Goal: Task Accomplishment & Management: Manage account settings

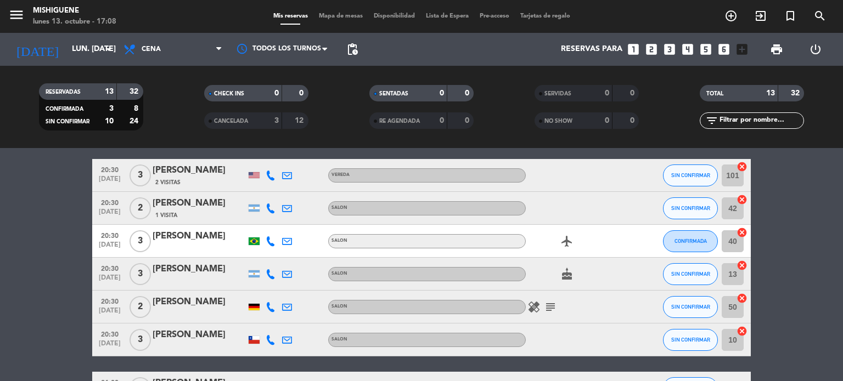
scroll to position [346, 0]
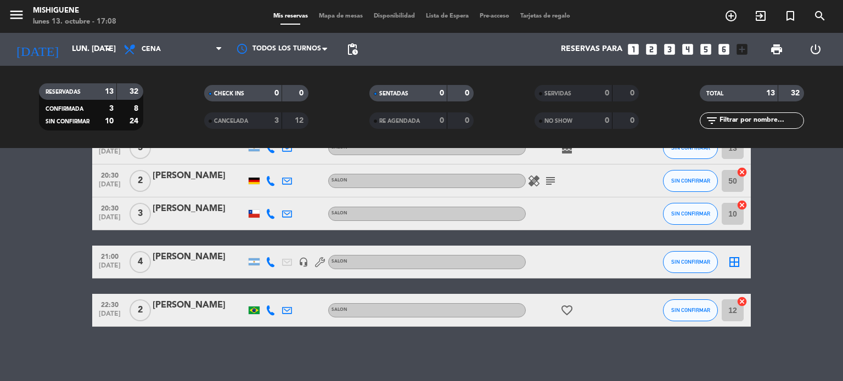
click at [547, 185] on icon "subject" at bounding box center [550, 181] width 13 height 13
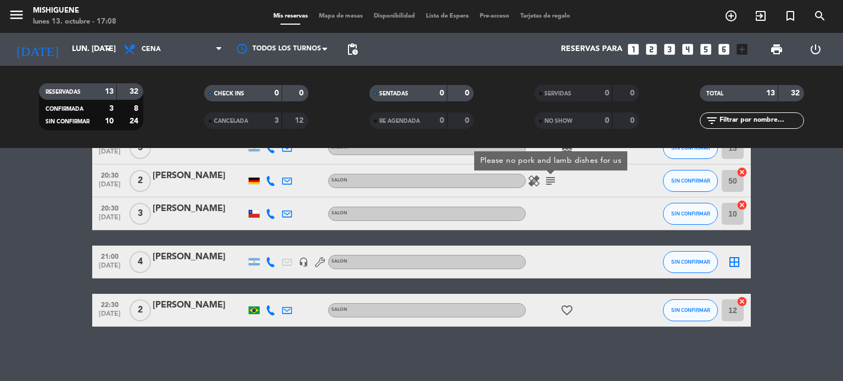
click at [535, 185] on icon "healing" at bounding box center [533, 181] width 13 height 13
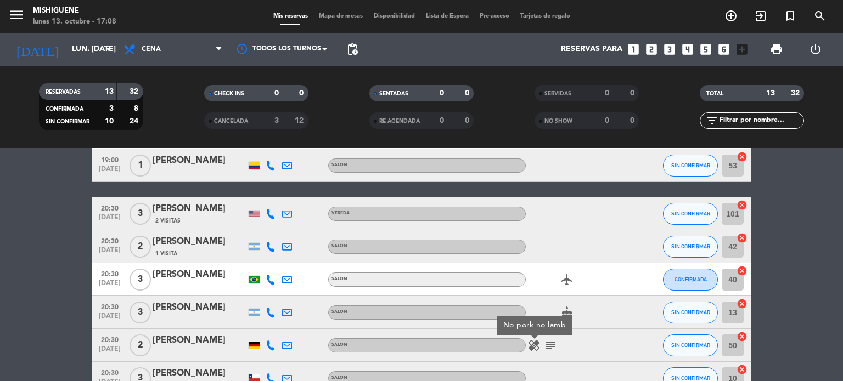
scroll to position [0, 0]
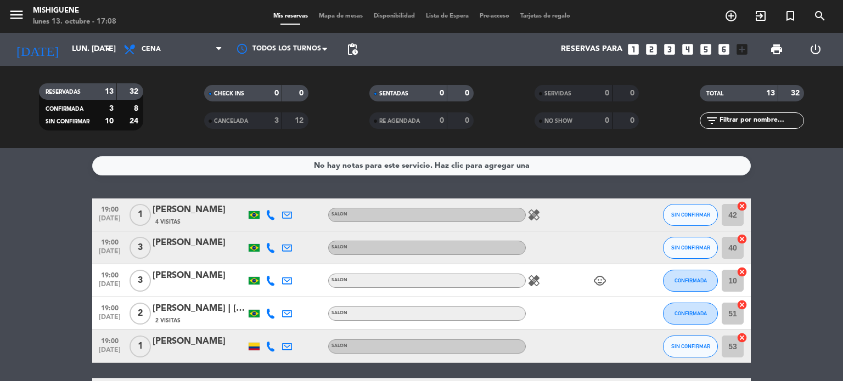
click at [81, 69] on div "RESERVADAS 13 32 CONFIRMADA 3 8 SIN CONFIRMAR 10 24 CHECK INS 0 0 CANCELADA 3 1…" at bounding box center [421, 107] width 843 height 82
click at [77, 55] on input "lun. [DATE]" at bounding box center [118, 50] width 104 height 20
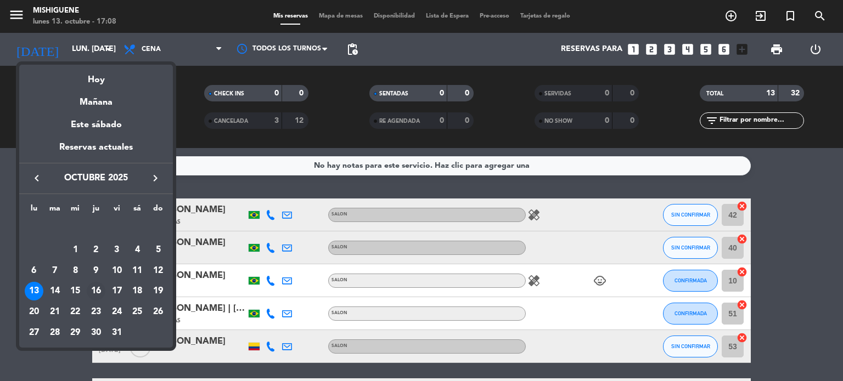
click at [92, 287] on div "16" at bounding box center [96, 291] width 19 height 19
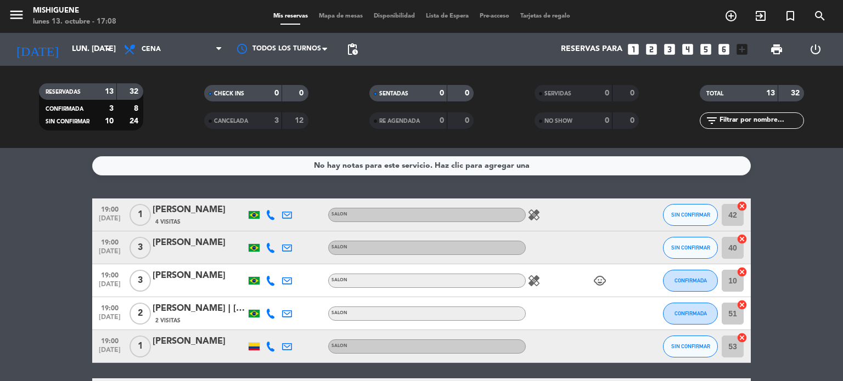
type input "[DEMOGRAPHIC_DATA] [DATE]"
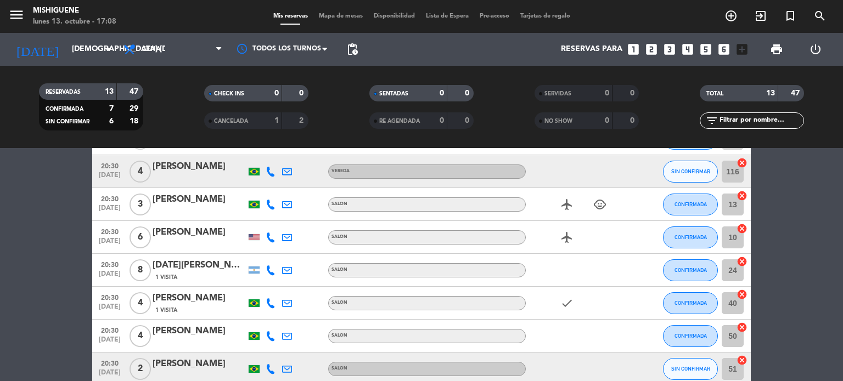
scroll to position [274, 0]
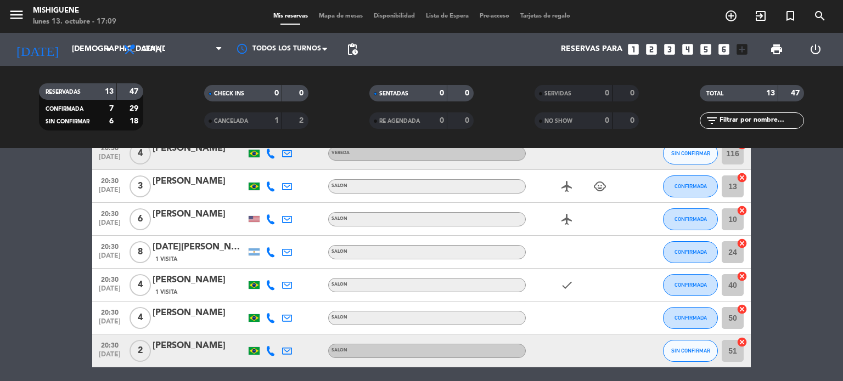
click at [271, 317] on icon at bounding box center [271, 318] width 10 height 10
click at [284, 320] on icon at bounding box center [287, 318] width 10 height 10
